Goal: Transaction & Acquisition: Purchase product/service

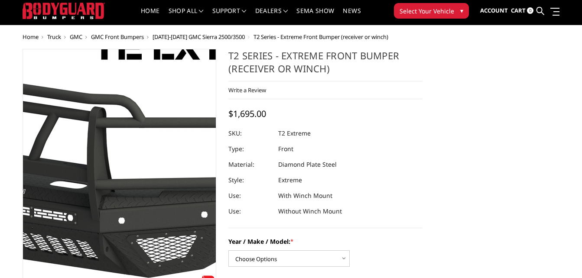
scroll to position [19, 0]
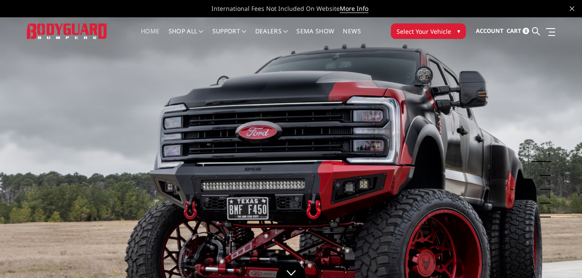
click at [404, 31] on span "Select Your Vehicle" at bounding box center [424, 31] width 55 height 9
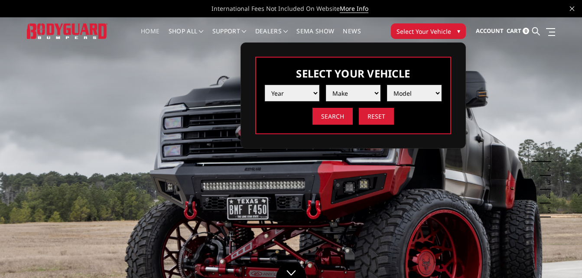
click at [307, 89] on select "Year 2025 2024 2023 2022 2021 2020 2019 2018 2017 2016 2015 2014 2013 2012 2011…" at bounding box center [292, 93] width 55 height 16
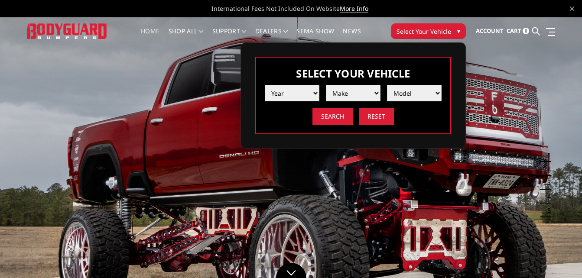
select select "yr_2012"
click at [265, 85] on select "Year 2025 2024 2023 2022 2021 2020 2019 2018 2017 2016 2015 2014 2013 2012 2011…" at bounding box center [292, 93] width 55 height 16
click at [344, 91] on select "Make Chevrolet Ford GMC Ram Toyota" at bounding box center [353, 93] width 55 height 16
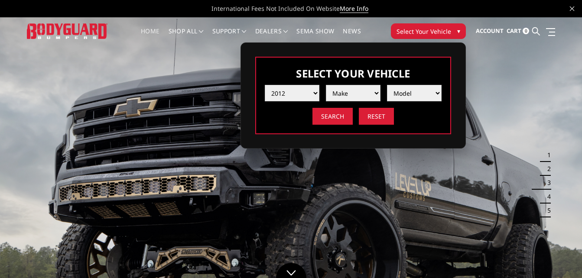
select select "mk_ram"
click at [326, 85] on select "Make Chevrolet Ford GMC Ram Toyota" at bounding box center [353, 93] width 55 height 16
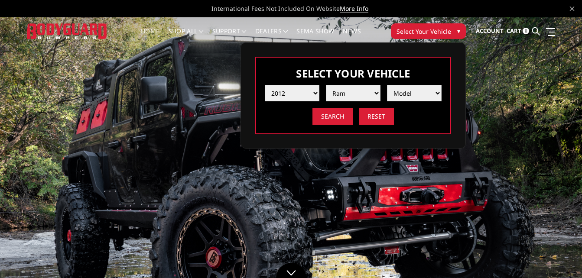
drag, startPoint x: 427, startPoint y: 88, endPoint x: 413, endPoint y: 115, distance: 29.9
click at [427, 88] on select "Model 1500 5-Lug 2500 / 3500 4500 / 5500" at bounding box center [414, 93] width 55 height 16
click at [426, 92] on select "Model 1500 5-Lug 2500 / 3500 4500 / 5500" at bounding box center [414, 93] width 55 height 16
click at [409, 98] on select "Model 1500 5-Lug 2500 / 3500 4500 / 5500" at bounding box center [414, 93] width 55 height 16
select select "md_2500-3500"
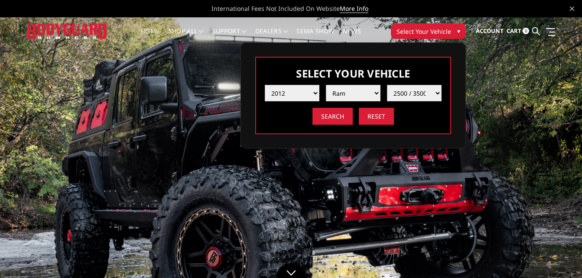
click at [387, 85] on select "Model 1500 5-Lug 2500 / 3500 4500 / 5500" at bounding box center [414, 93] width 55 height 16
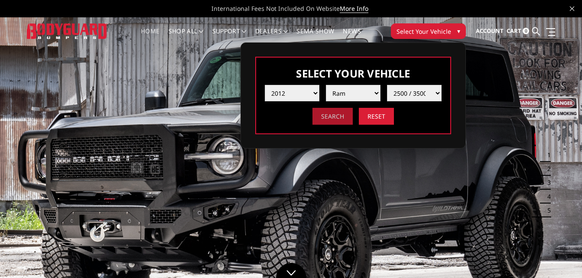
click at [346, 116] on input "Search" at bounding box center [333, 116] width 40 height 17
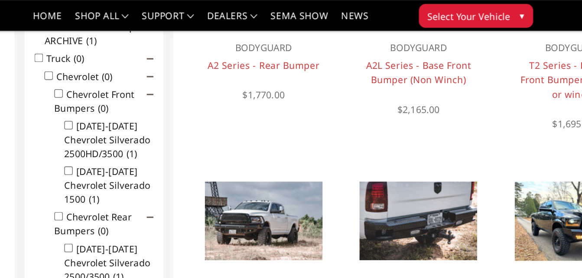
scroll to position [168, 0]
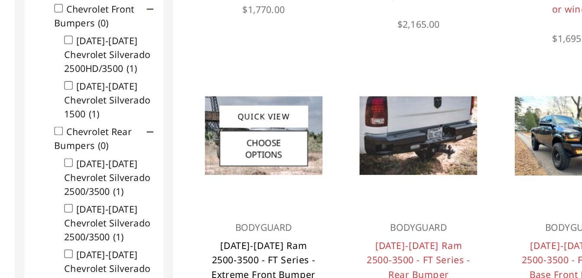
click at [297, 230] on link "2010-2018 Ram 2500-3500 - FT Series - Extreme Front Bumper" at bounding box center [292, 238] width 68 height 27
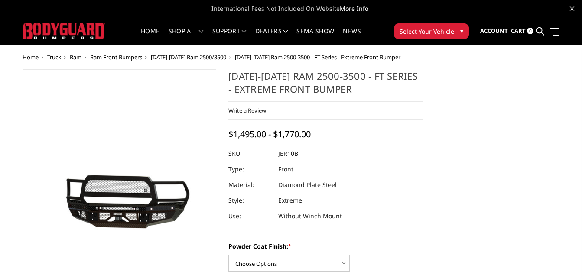
click at [112, 222] on img at bounding box center [132, 200] width 555 height 249
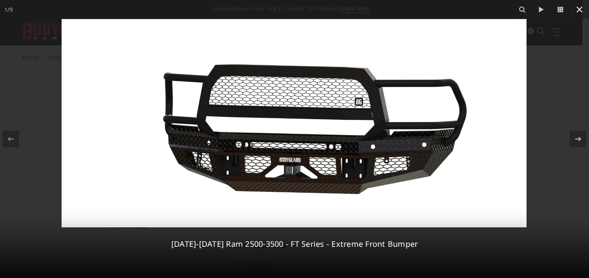
click at [581, 6] on icon at bounding box center [579, 9] width 10 height 10
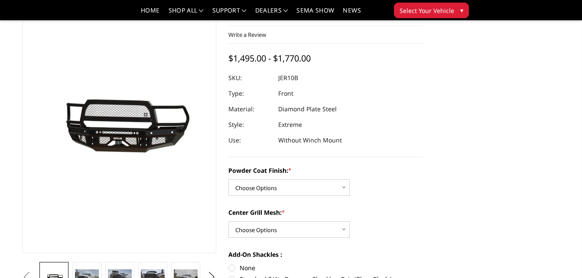
scroll to position [51, 0]
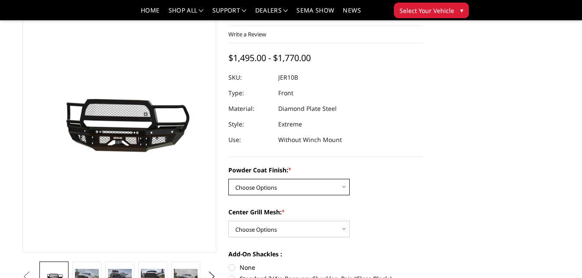
click at [333, 186] on select "Choose Options Bare Metal Gloss Black Powder Coat Textured Black Powder Coat" at bounding box center [289, 187] width 121 height 16
select select "3229"
click at [229, 179] on select "Choose Options Bare Metal Gloss Black Powder Coat Textured Black Powder Coat" at bounding box center [289, 187] width 121 height 16
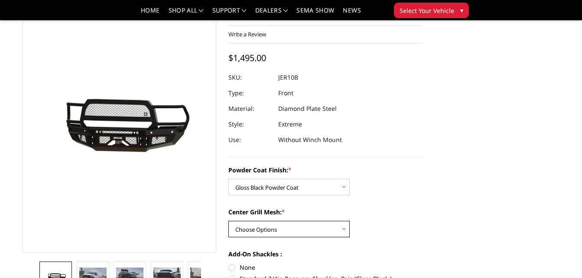
click at [310, 226] on select "Choose Options WITH Expanded Metal in Center Grill WITHOUT Expanded Metal in Ce…" at bounding box center [289, 229] width 121 height 16
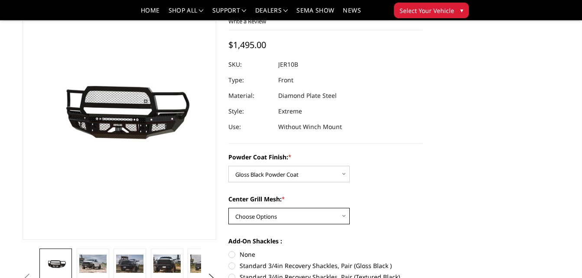
scroll to position [64, 0]
click at [303, 216] on select "Choose Options WITH Expanded Metal in Center Grill WITHOUT Expanded Metal in Ce…" at bounding box center [289, 216] width 121 height 16
select select "3231"
click at [229, 208] on select "Choose Options WITH Expanded Metal in Center Grill WITHOUT Expanded Metal in Ce…" at bounding box center [289, 216] width 121 height 16
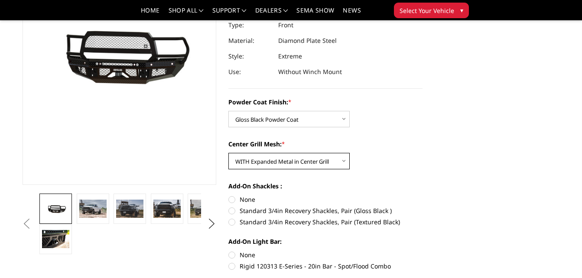
scroll to position [119, 0]
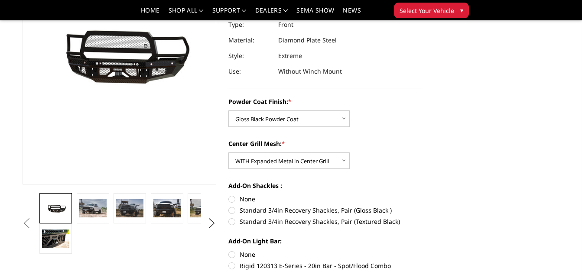
click at [295, 210] on label "Standard 3/4in Recovery Shackles, Pair (Gloss Black )" at bounding box center [326, 210] width 194 height 9
click at [423, 195] on input "Standard 3/4in Recovery Shackles, Pair (Gloss Black )" at bounding box center [423, 195] width 0 height 0
radio input "true"
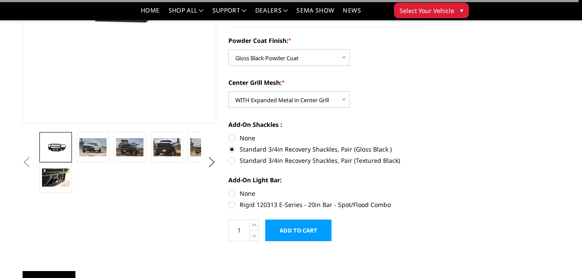
scroll to position [181, 0]
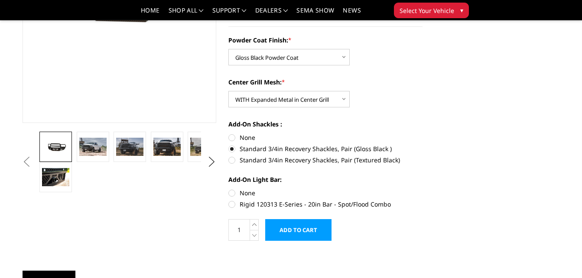
click at [263, 206] on label "Rigid 120313 E-Series - 20in Bar - Spot/Flood Combo" at bounding box center [326, 204] width 194 height 9
click at [423, 189] on input "Rigid 120313 E-Series - 20in Bar - Spot/Flood Combo" at bounding box center [423, 189] width 0 height 0
radio input "true"
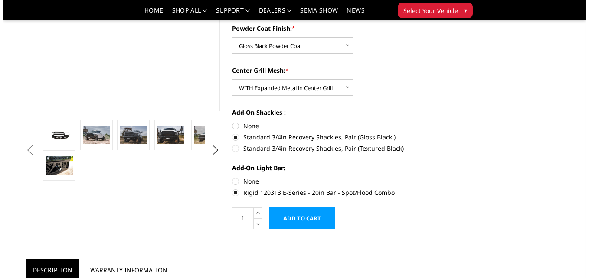
scroll to position [313, 0]
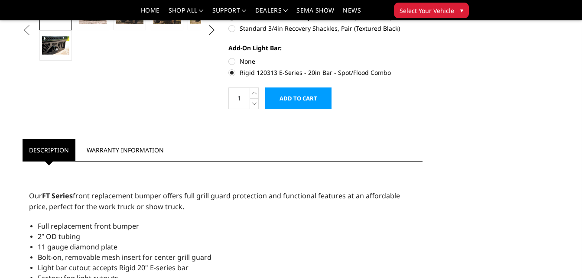
click at [286, 99] on input "Add to Cart" at bounding box center [298, 99] width 66 height 22
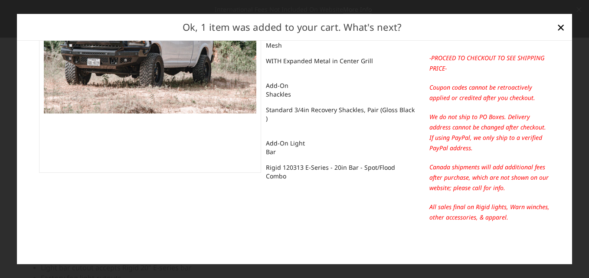
scroll to position [0, 0]
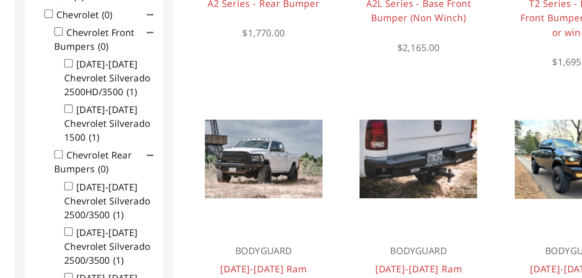
scroll to position [126, 0]
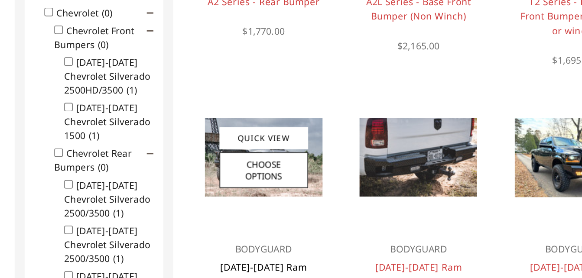
click at [286, 271] on link "[DATE]-[DATE] Ram 2500-3500 - FT Series - Extreme Front Bumper" at bounding box center [292, 280] width 68 height 27
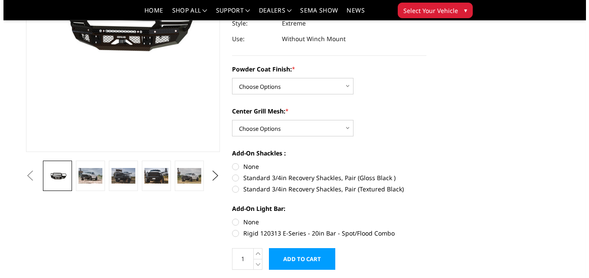
scroll to position [152, 0]
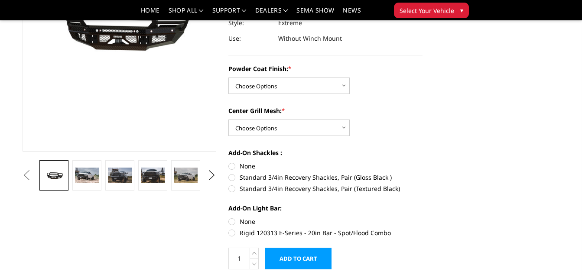
click at [254, 230] on label "Rigid 120313 E-Series - 20in Bar - Spot/Flood Combo" at bounding box center [326, 233] width 194 height 9
click at [423, 218] on input "Rigid 120313 E-Series - 20in Bar - Spot/Flood Combo" at bounding box center [423, 217] width 0 height 0
radio input "true"
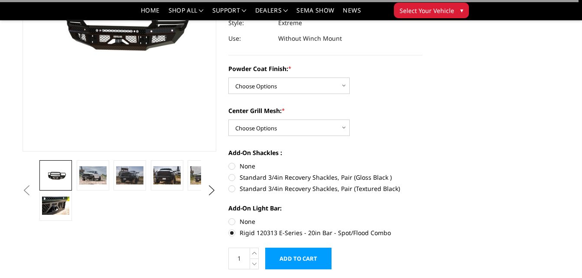
click at [288, 259] on input "Add to Cart" at bounding box center [298, 259] width 66 height 22
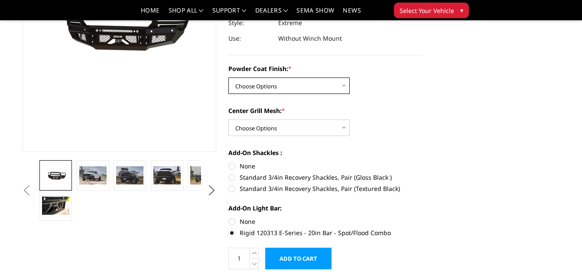
click at [268, 87] on select "Choose Options Bare Metal Gloss Black Powder Coat Textured Black Powder Coat" at bounding box center [289, 86] width 121 height 16
select select "3228"
click at [229, 78] on select "Choose Options Bare Metal Gloss Black Powder Coat Textured Black Powder Coat" at bounding box center [289, 86] width 121 height 16
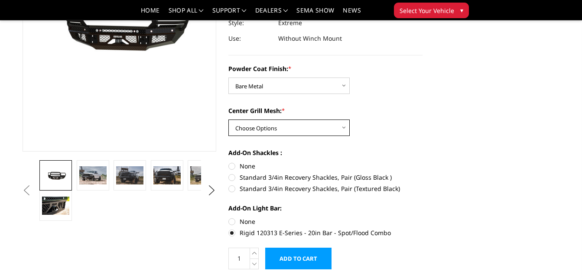
click at [265, 122] on select "Choose Options WITH Expanded Metal in Center Grill WITHOUT Expanded Metal in Ce…" at bounding box center [289, 128] width 121 height 16
click at [229, 120] on select "Choose Options WITH Expanded Metal in Center Grill WITHOUT Expanded Metal in Ce…" at bounding box center [289, 128] width 121 height 16
click at [280, 123] on select "Choose Options WITH Expanded Metal in Center Grill WITHOUT Expanded Metal in Ce…" at bounding box center [289, 128] width 121 height 16
select select "3231"
click at [229, 120] on select "Choose Options WITH Expanded Metal in Center Grill WITHOUT Expanded Metal in Ce…" at bounding box center [289, 128] width 121 height 16
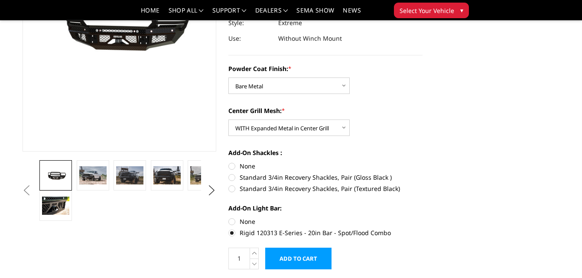
click at [278, 255] on input "Add to Cart" at bounding box center [298, 259] width 66 height 22
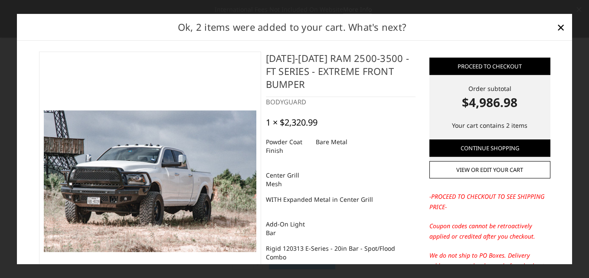
scroll to position [0, 0]
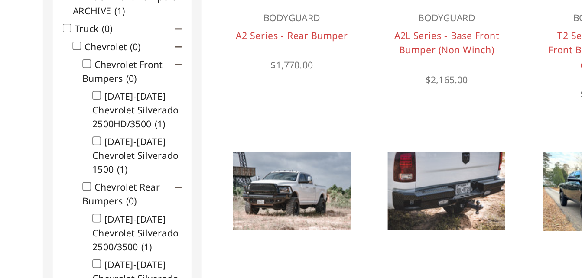
scroll to position [155, 0]
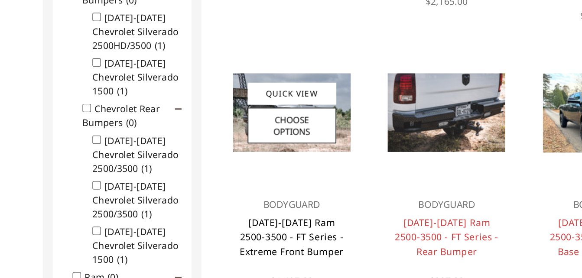
click at [283, 248] on link "[DATE]-[DATE] Ram 2500-3500 - FT Series - Extreme Front Bumper" at bounding box center [292, 250] width 68 height 27
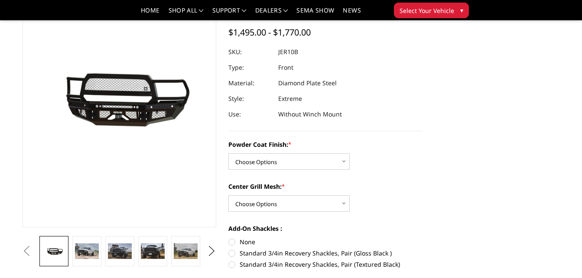
scroll to position [77, 0]
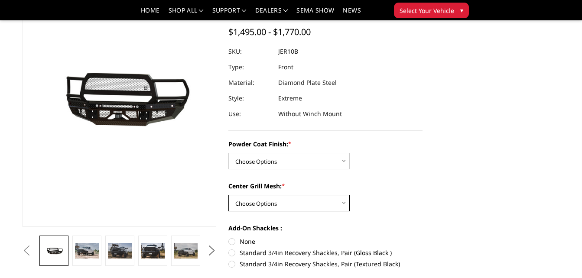
click at [276, 205] on select "Choose Options WITH Expanded Metal in Center Grill WITHOUT Expanded Metal in Ce…" at bounding box center [289, 203] width 121 height 16
drag, startPoint x: 452, startPoint y: 150, endPoint x: 402, endPoint y: 192, distance: 65.9
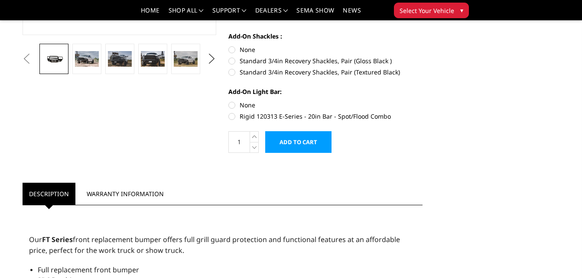
scroll to position [280, 0]
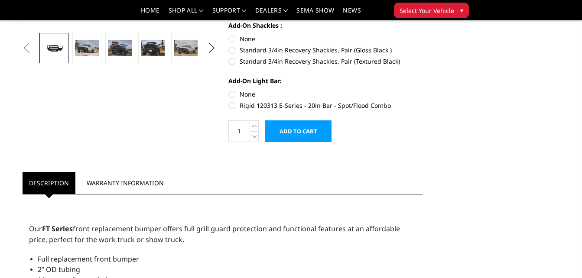
click at [300, 130] on input "Add to Cart" at bounding box center [298, 132] width 66 height 22
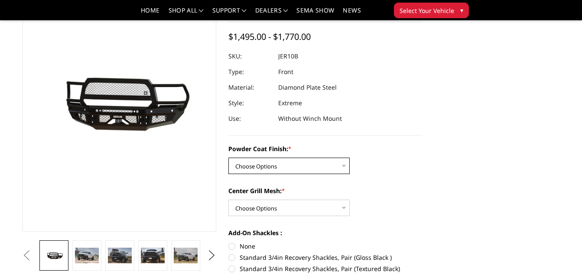
scroll to position [72, 0]
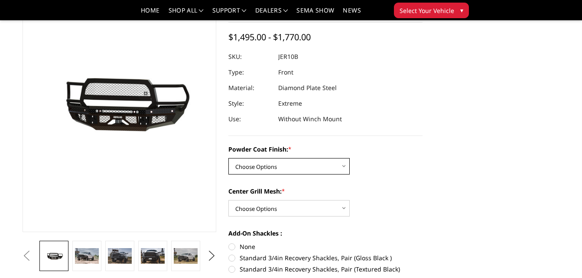
click at [307, 164] on select "Choose Options Bare Metal Gloss Black Powder Coat Textured Black Powder Coat" at bounding box center [289, 166] width 121 height 16
select select "3228"
click at [229, 158] on select "Choose Options Bare Metal Gloss Black Powder Coat Textured Black Powder Coat" at bounding box center [289, 166] width 121 height 16
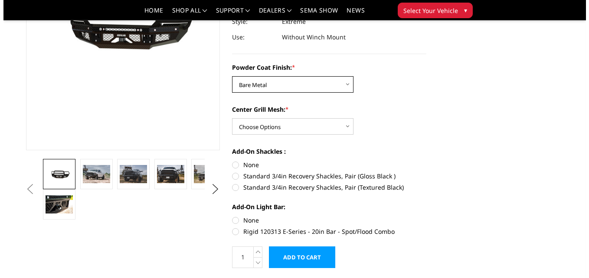
scroll to position [136, 0]
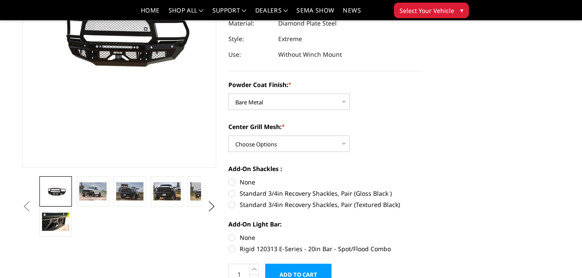
click at [296, 268] on input "Add to Cart" at bounding box center [298, 275] width 66 height 22
click at [268, 141] on select "Choose Options WITH Expanded Metal in Center Grill WITHOUT Expanded Metal in Ce…" at bounding box center [289, 144] width 121 height 16
select select "3232"
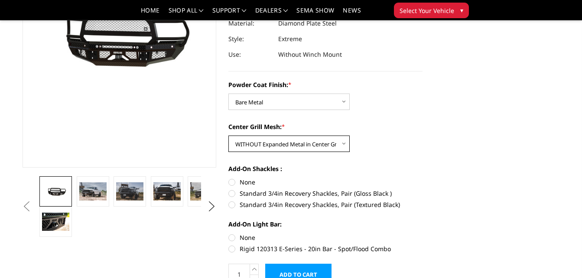
click at [229, 136] on select "Choose Options WITH Expanded Metal in Center Grill WITHOUT Expanded Metal in Ce…" at bounding box center [289, 144] width 121 height 16
click at [285, 271] on input "Add to Cart" at bounding box center [298, 275] width 66 height 22
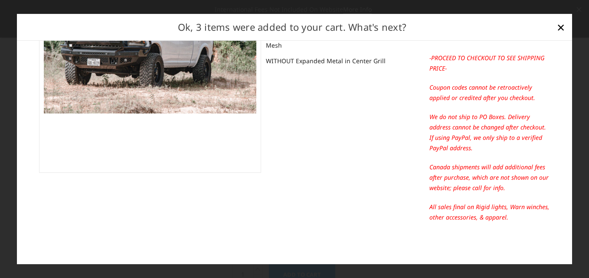
scroll to position [0, 0]
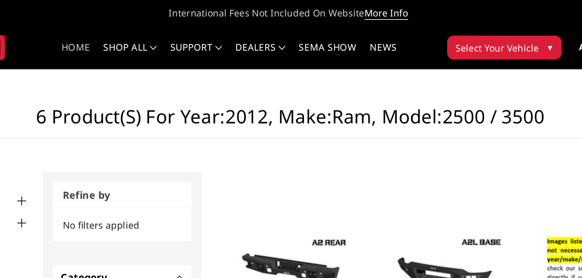
click at [149, 32] on link "Home" at bounding box center [150, 36] width 19 height 17
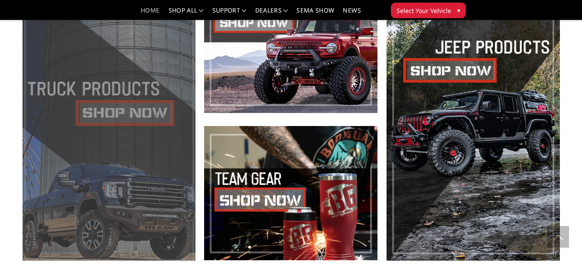
scroll to position [337, 0]
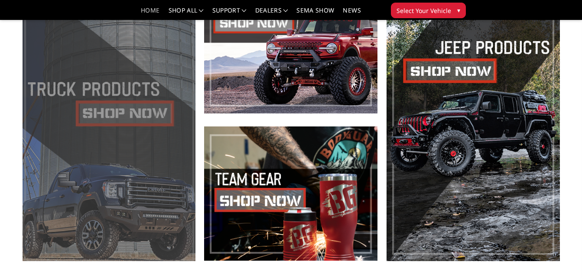
click at [150, 110] on span at bounding box center [109, 120] width 173 height 282
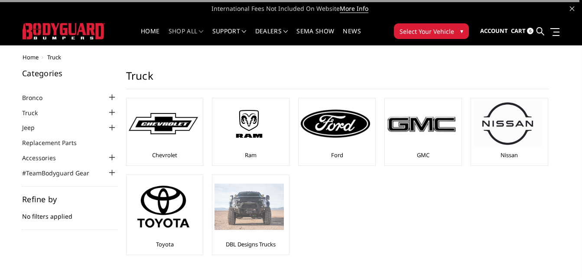
click at [235, 200] on img at bounding box center [249, 207] width 69 height 46
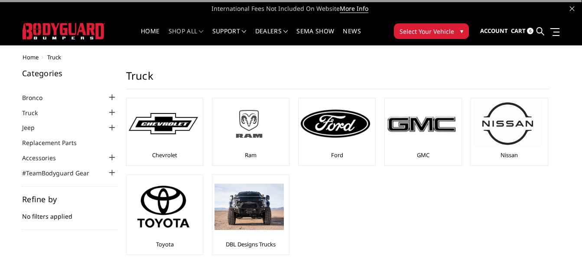
click at [240, 138] on img at bounding box center [249, 124] width 69 height 39
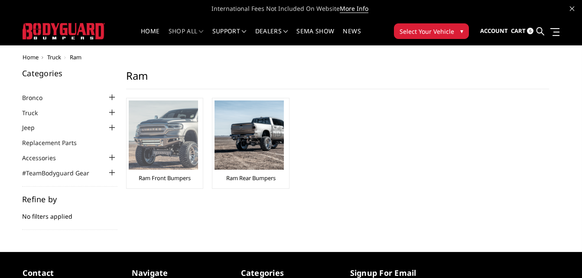
click at [175, 142] on img at bounding box center [163, 135] width 69 height 69
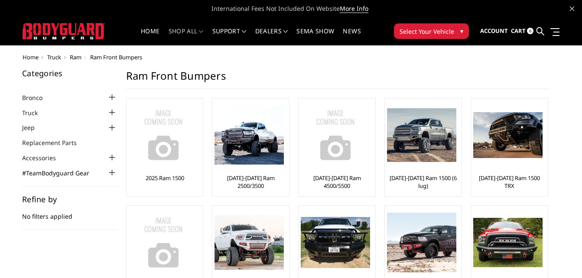
click at [55, 173] on link "#TeamBodyguard Gear" at bounding box center [61, 173] width 78 height 9
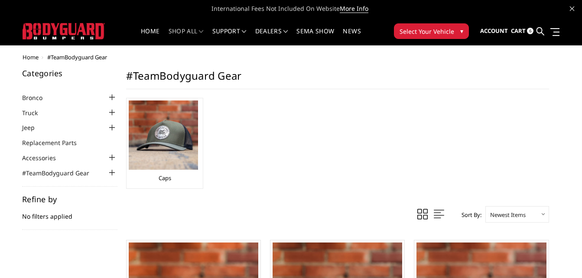
click at [557, 26] on li at bounding box center [554, 31] width 12 height 14
click at [557, 35] on span at bounding box center [555, 35] width 10 height 1
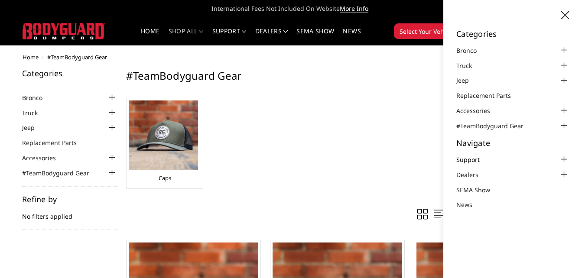
click at [478, 159] on link "Support" at bounding box center [474, 159] width 34 height 9
